Goal: Transaction & Acquisition: Purchase product/service

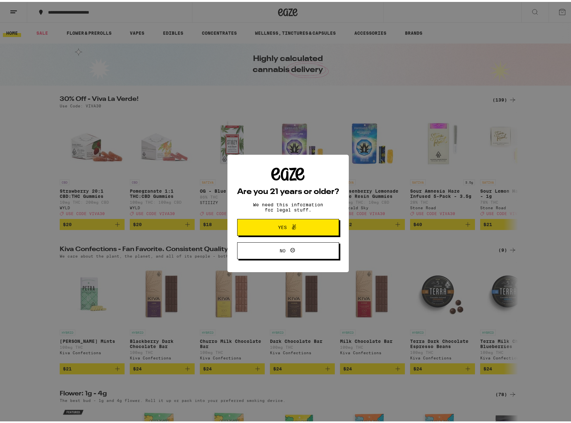
click at [268, 222] on button "Yes" at bounding box center [288, 225] width 102 height 17
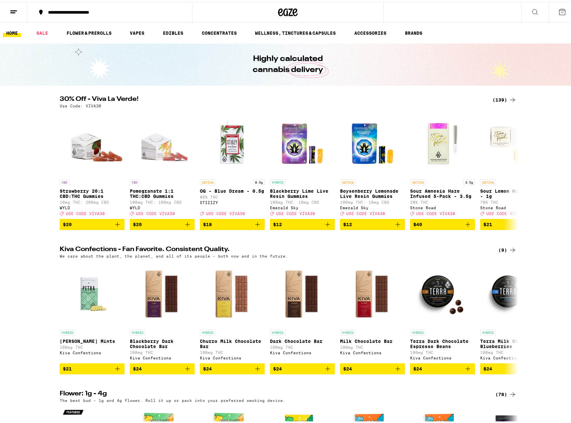
click at [19, 8] on button at bounding box center [13, 10] width 27 height 20
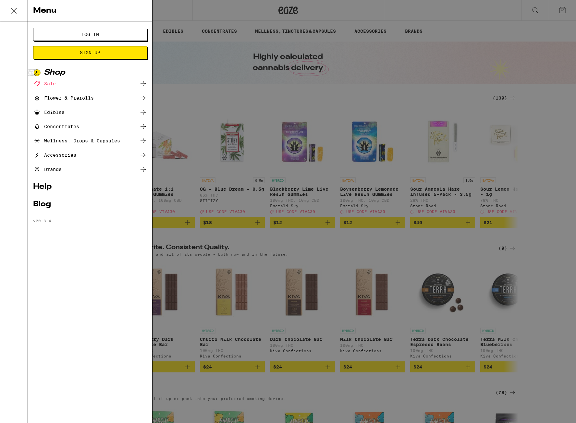
click at [86, 31] on button "Log In" at bounding box center [90, 34] width 114 height 13
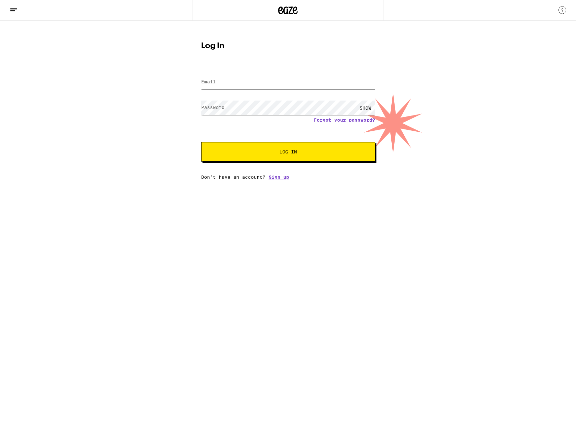
type input "[EMAIL_ADDRESS][DOMAIN_NAME]"
click at [314, 157] on button "Log In" at bounding box center [288, 151] width 174 height 19
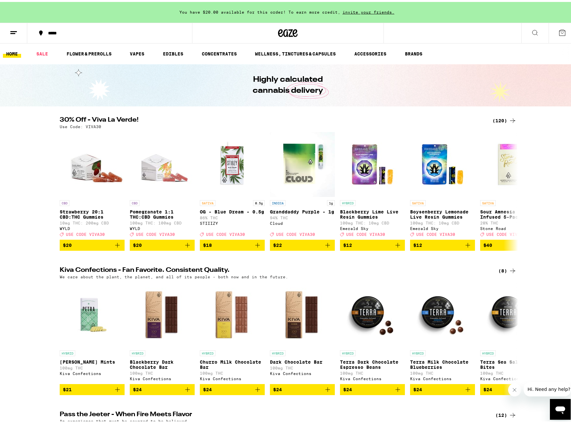
click at [505, 119] on div "(120)" at bounding box center [505, 119] width 24 height 8
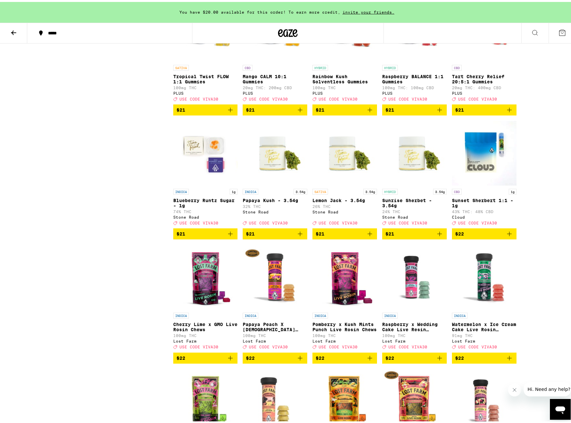
scroll to position [1585, 0]
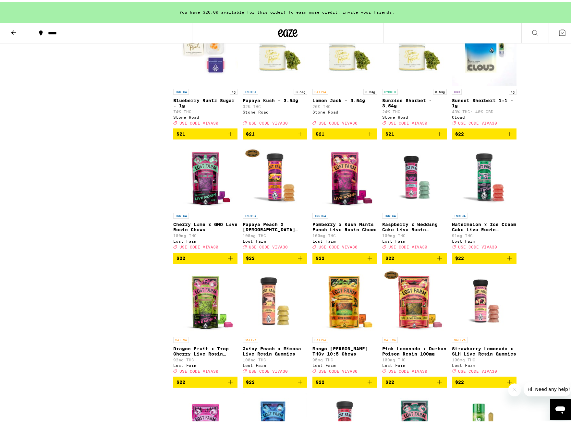
click at [513, 391] on icon "Close message from company" at bounding box center [514, 389] width 5 height 5
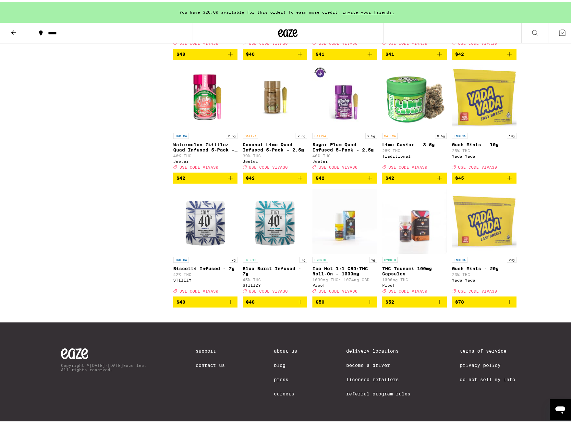
scroll to position [2877, 0]
